Goal: Information Seeking & Learning: Learn about a topic

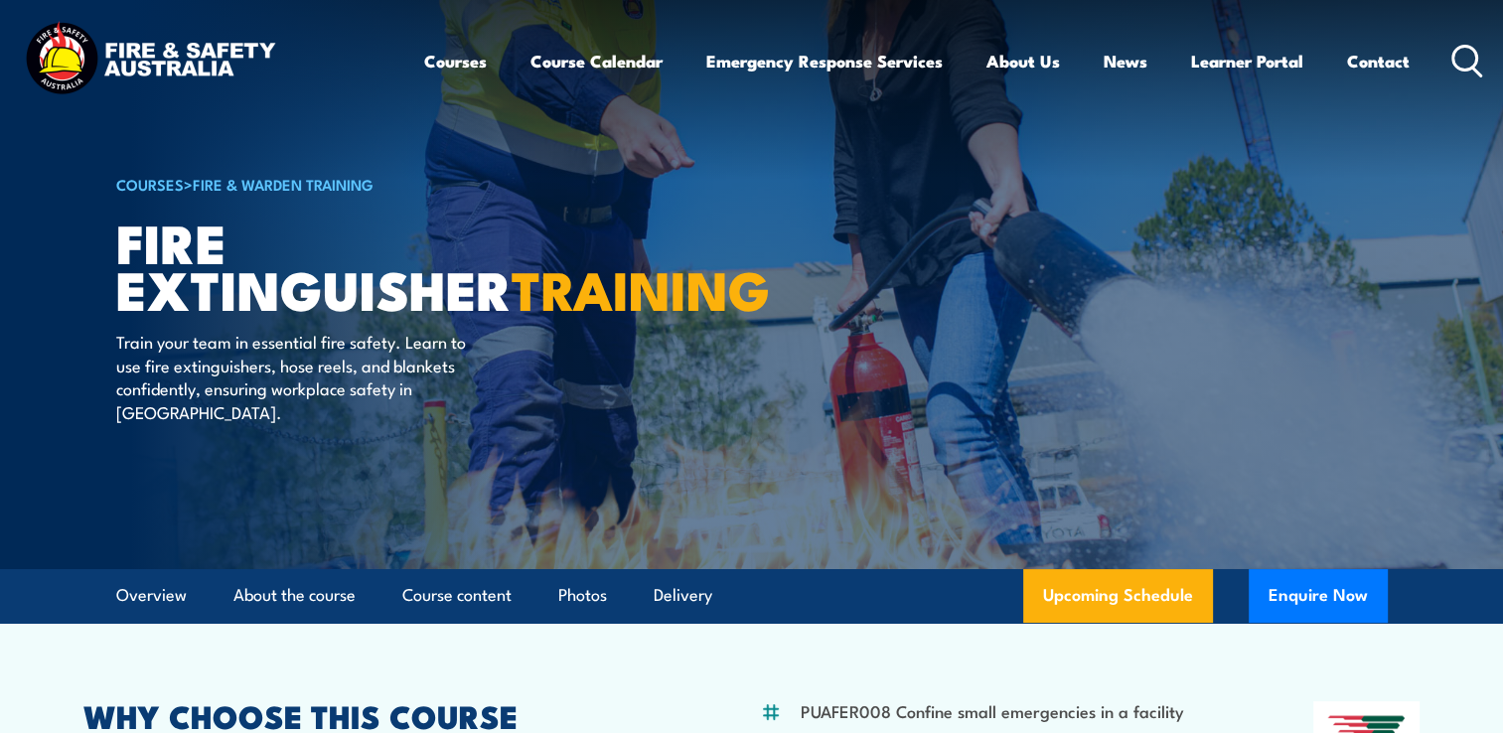
click at [1459, 60] on icon at bounding box center [1468, 61] width 32 height 33
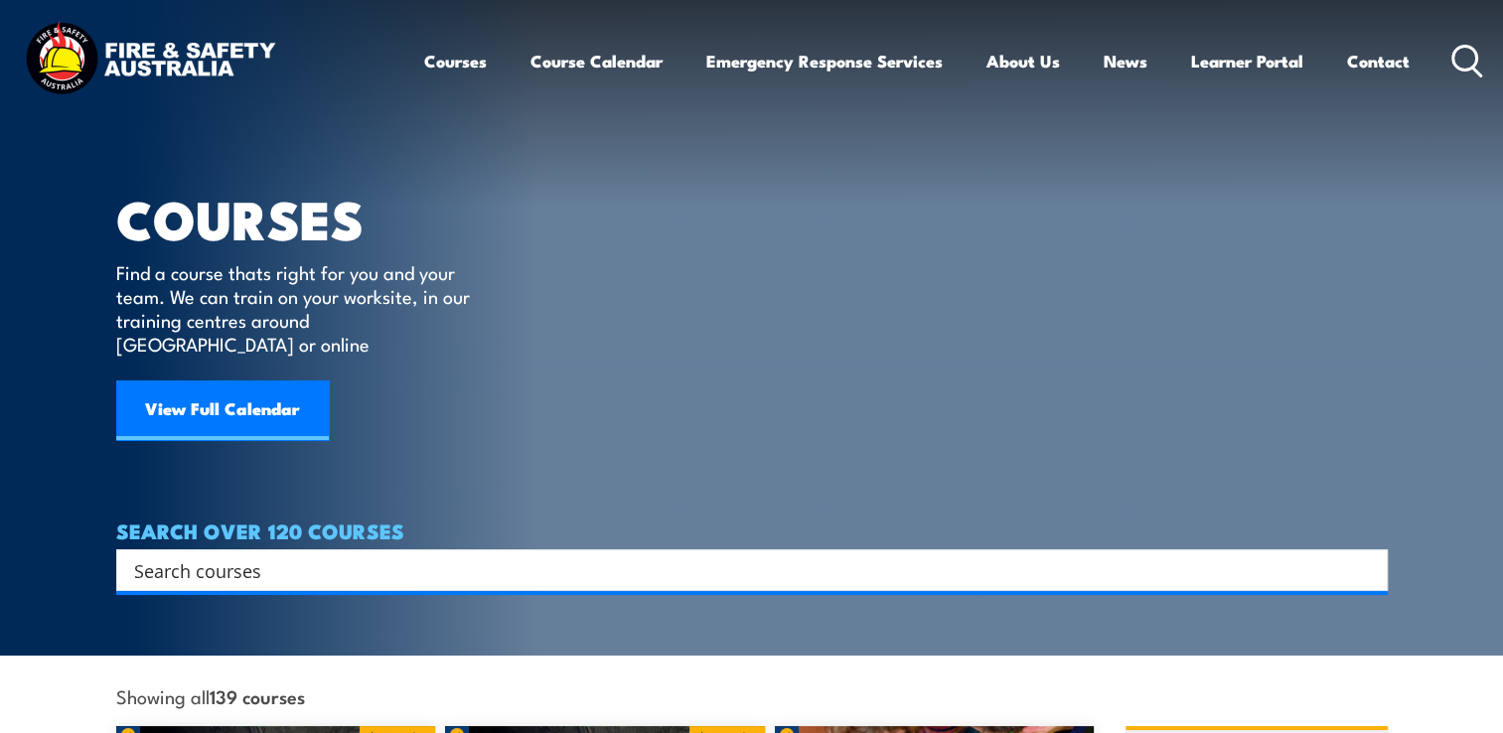
click at [346, 555] on input "Search input" at bounding box center [739, 570] width 1210 height 30
type input "overhead gantry"
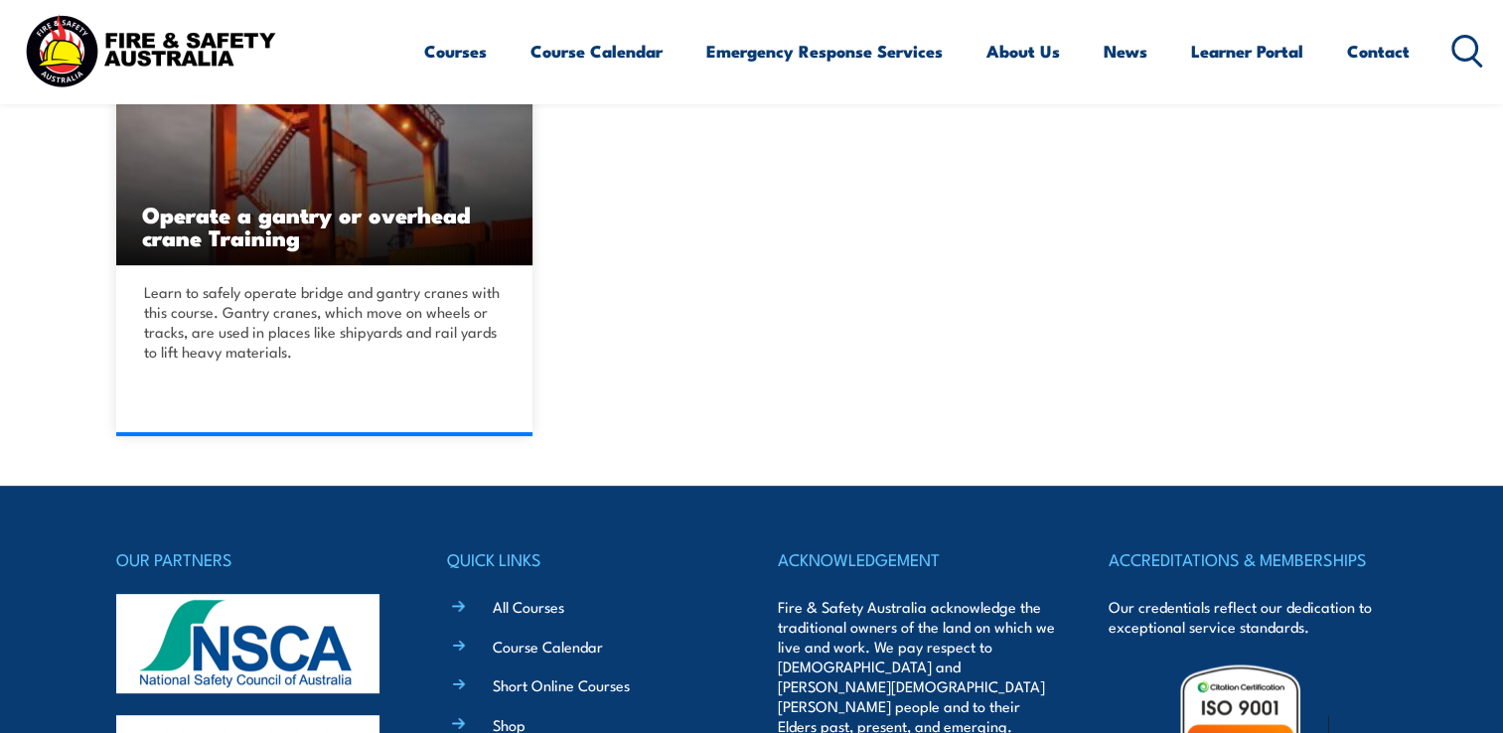
scroll to position [636, 0]
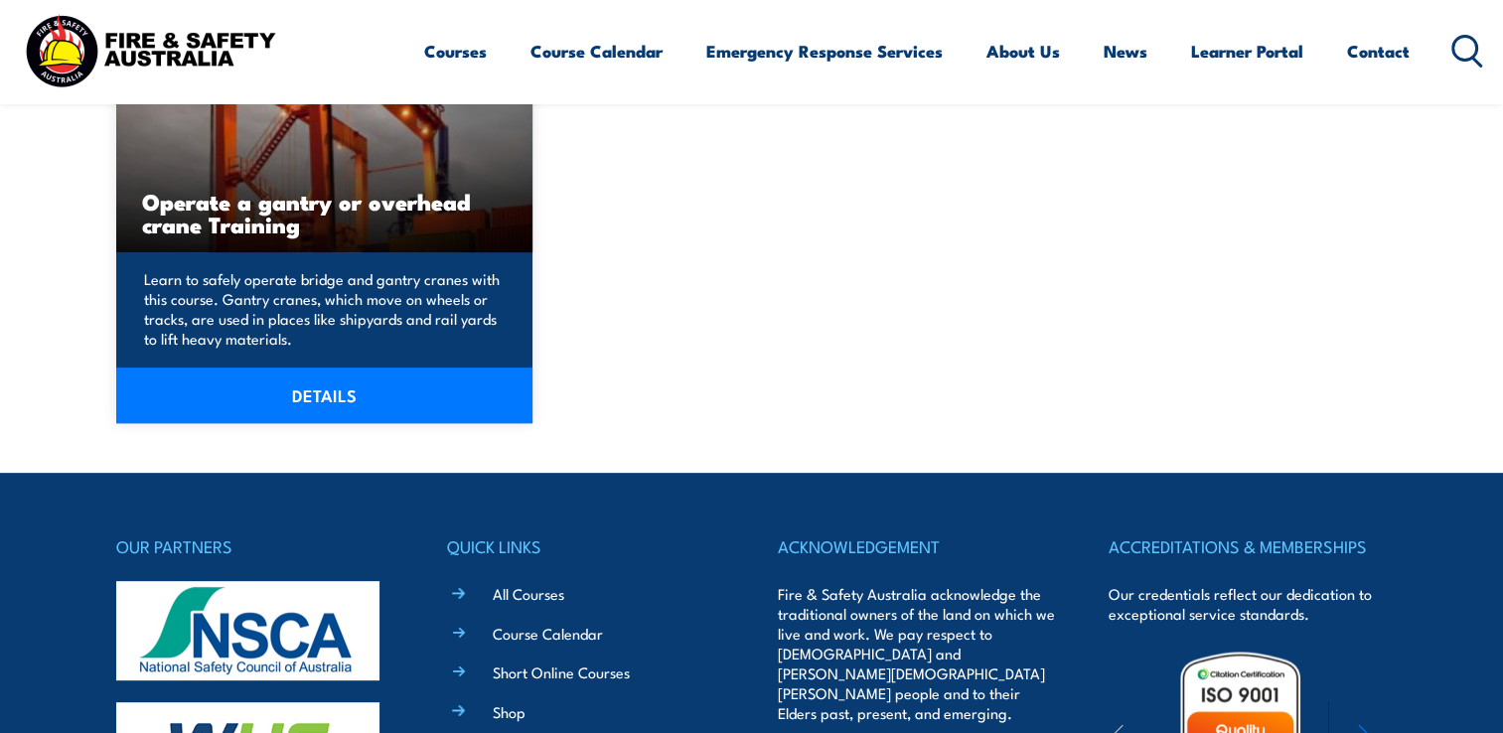
click at [348, 394] on link "DETAILS" at bounding box center [324, 396] width 417 height 56
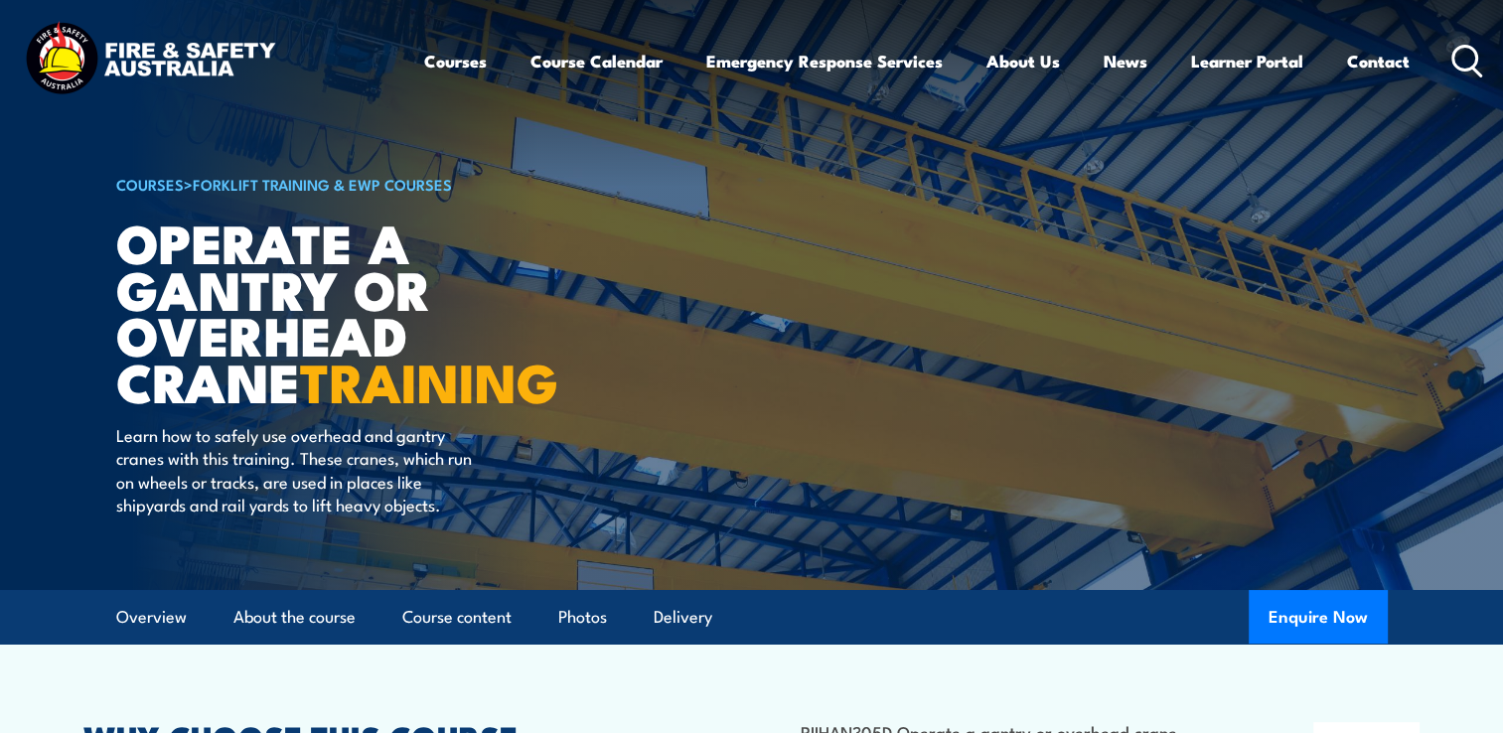
click at [998, 514] on article "COURSES > Forklift Training & EWP Courses Operate a Gantry or Overhead Crane TR…" at bounding box center [752, 295] width 1272 height 590
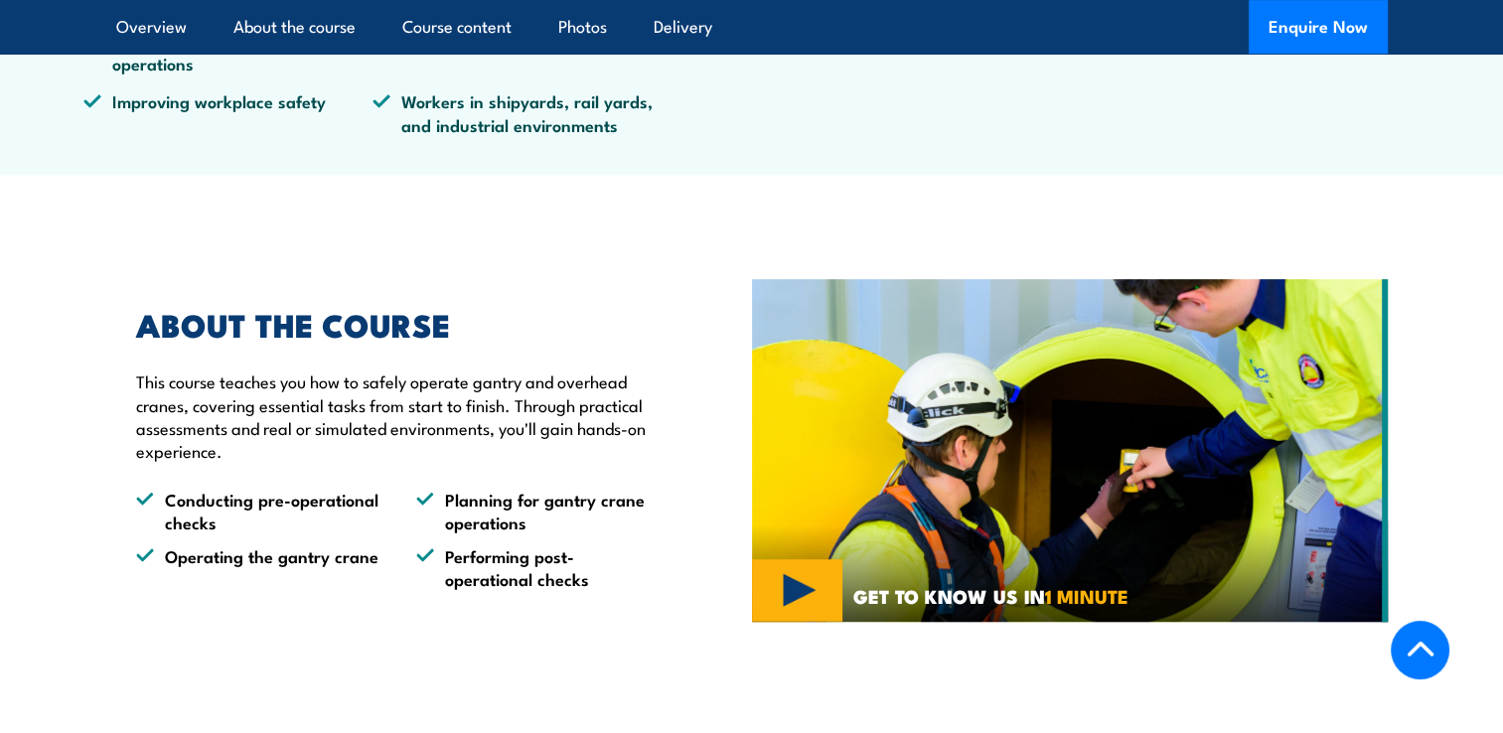
scroll to position [978, 0]
